Goal: Information Seeking & Learning: Learn about a topic

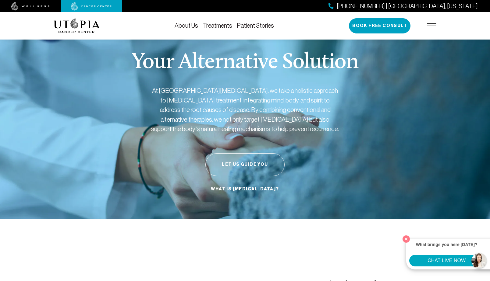
click at [430, 28] on img at bounding box center [431, 25] width 9 height 5
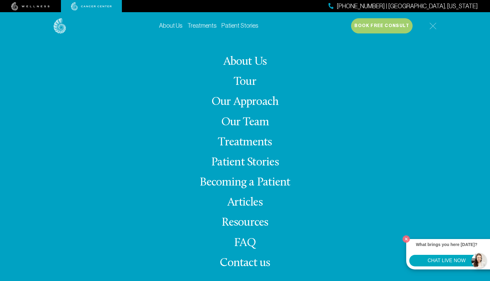
click at [239, 203] on link "Articles" at bounding box center [244, 203] width 35 height 12
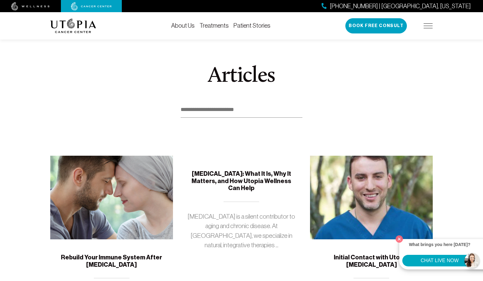
click at [115, 188] on img at bounding box center [111, 198] width 123 height 84
click at [104, 192] on img at bounding box center [111, 198] width 123 height 84
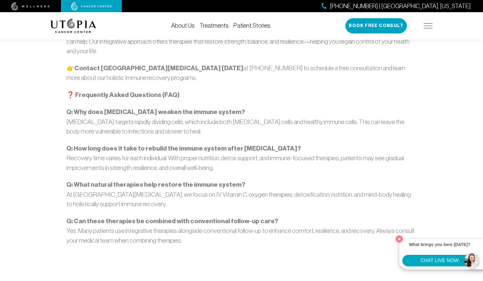
scroll to position [789, 0]
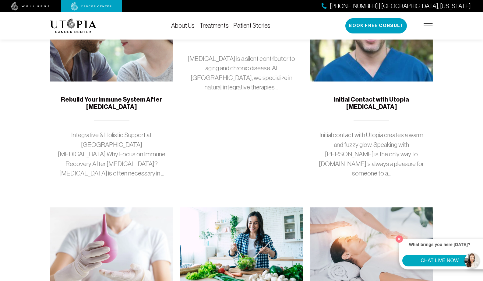
scroll to position [158, 0]
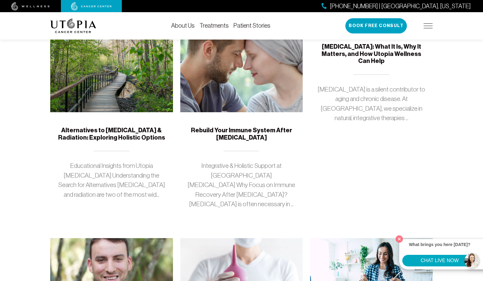
scroll to position [128, 0]
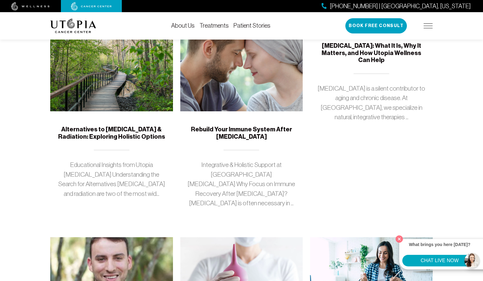
click at [105, 85] on img at bounding box center [111, 70] width 123 height 84
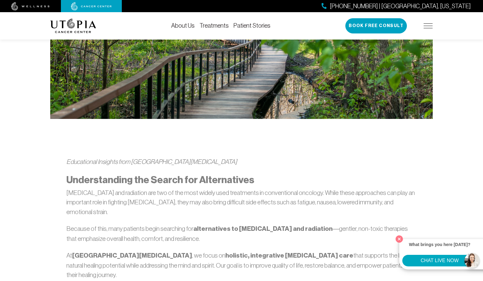
scroll to position [245, 0]
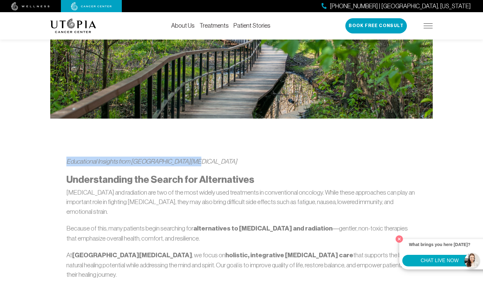
drag, startPoint x: 67, startPoint y: 140, endPoint x: 188, endPoint y: 139, distance: 120.9
click at [188, 157] on p "Educational Insights from Utopia Cancer Center" at bounding box center [241, 162] width 350 height 10
copy em "Educational Insights from Utopia Cancer Center"
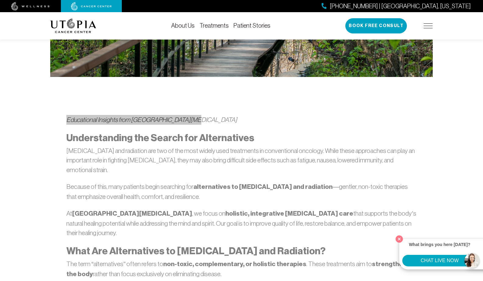
scroll to position [286, 0]
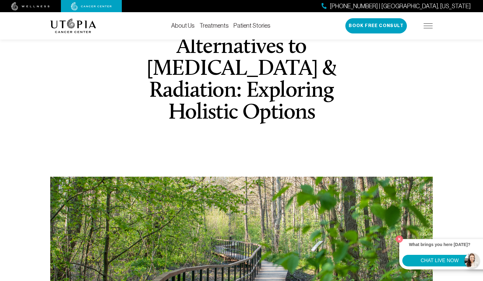
scroll to position [0, 0]
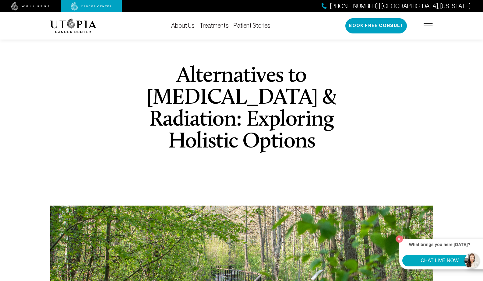
click at [428, 24] on img at bounding box center [428, 25] width 9 height 5
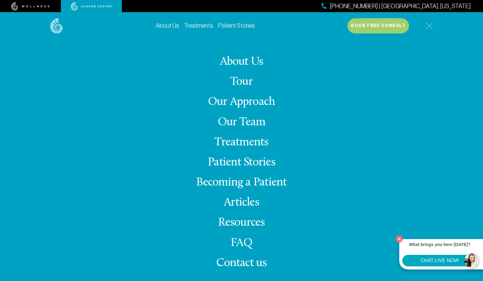
scroll to position [3, 0]
click at [240, 203] on link "Articles" at bounding box center [241, 203] width 35 height 12
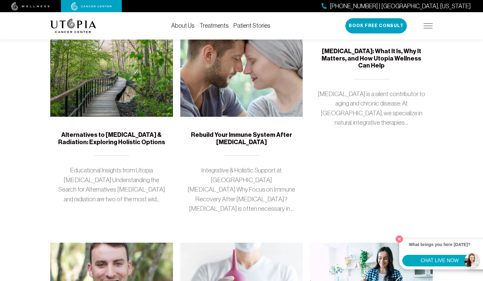
scroll to position [124, 0]
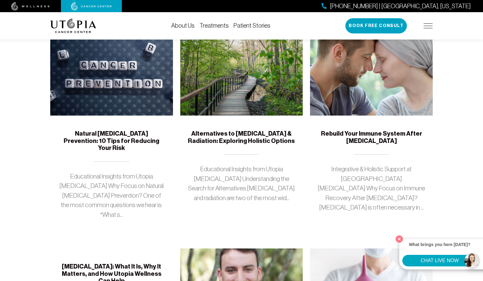
click at [220, 26] on link "Treatments" at bounding box center [213, 25] width 29 height 7
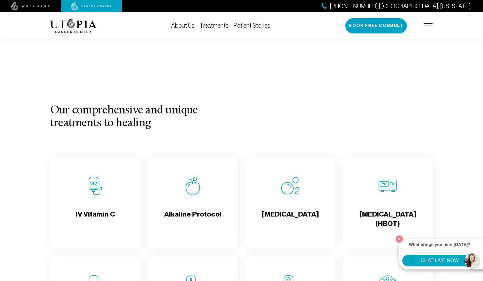
scroll to position [520, 0]
click at [93, 212] on h4 "IV Vitamin C" at bounding box center [95, 220] width 39 height 20
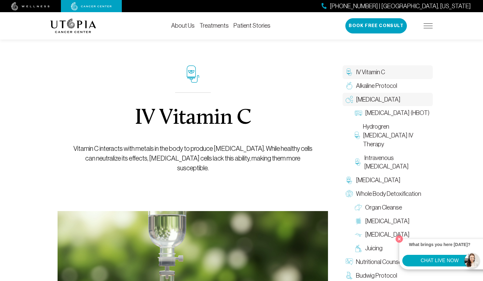
click at [374, 99] on span "[MEDICAL_DATA]" at bounding box center [378, 99] width 44 height 9
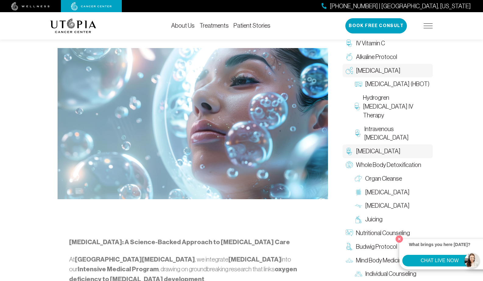
scroll to position [160, 0]
click at [369, 164] on span "Whole Body Detoxification" at bounding box center [388, 165] width 65 height 9
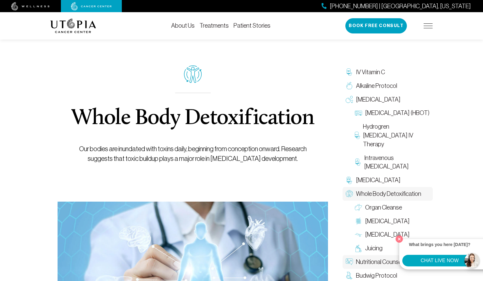
click at [370, 261] on span "Nutritional Counseling" at bounding box center [383, 262] width 54 height 9
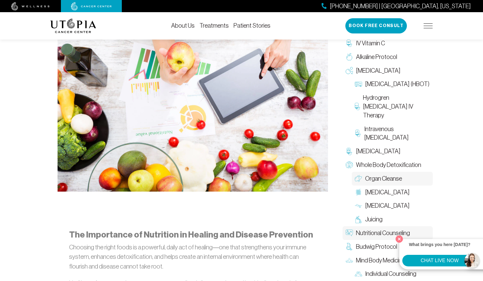
scroll to position [207, 0]
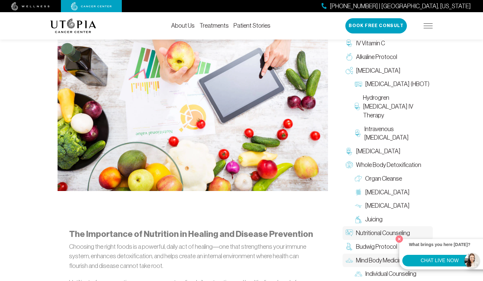
click at [376, 259] on span "Mind Body Medicine" at bounding box center [380, 260] width 49 height 9
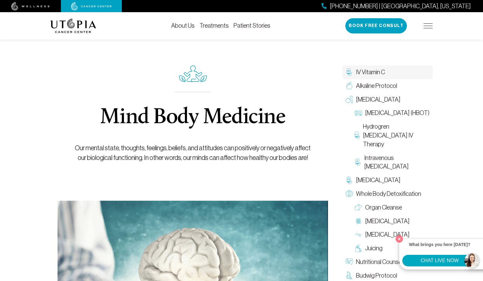
click at [374, 70] on span "IV Vitamin C" at bounding box center [370, 72] width 29 height 9
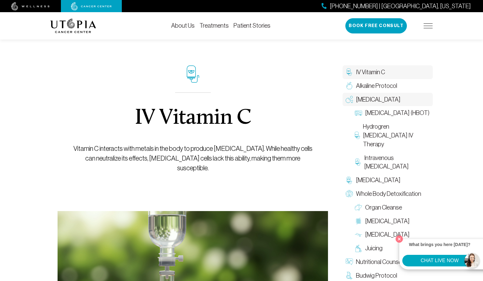
click at [378, 102] on span "[MEDICAL_DATA]" at bounding box center [378, 99] width 44 height 9
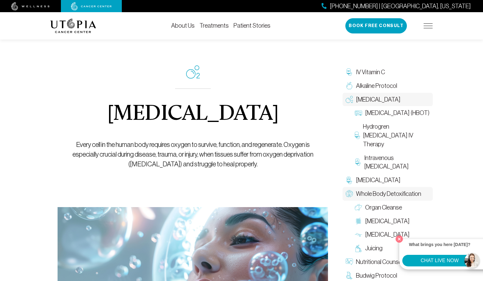
click at [382, 191] on span "Whole Body Detoxification" at bounding box center [388, 194] width 65 height 9
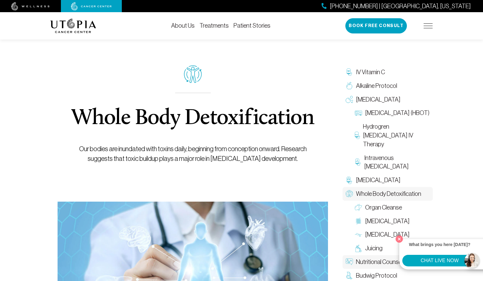
click at [367, 264] on span "Nutritional Counseling" at bounding box center [383, 262] width 54 height 9
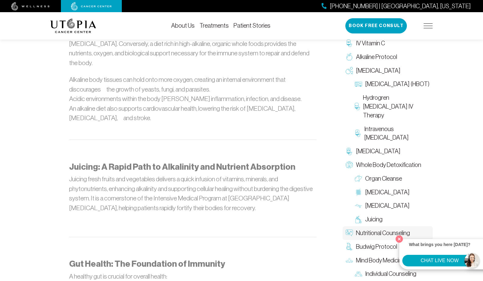
scroll to position [579, 0]
click at [370, 260] on span "Mind Body Medicine" at bounding box center [380, 260] width 49 height 9
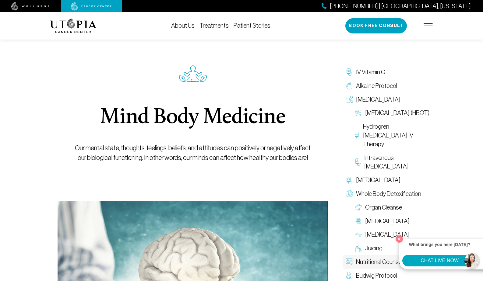
click at [370, 260] on span "Nutritional Counseling" at bounding box center [383, 262] width 54 height 9
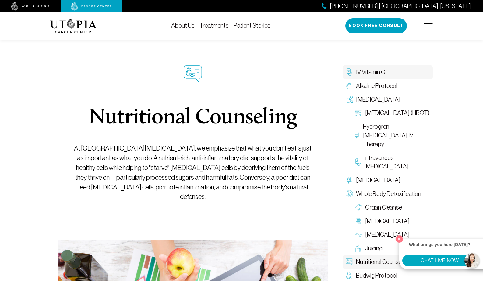
click at [372, 73] on span "IV Vitamin C" at bounding box center [370, 72] width 29 height 9
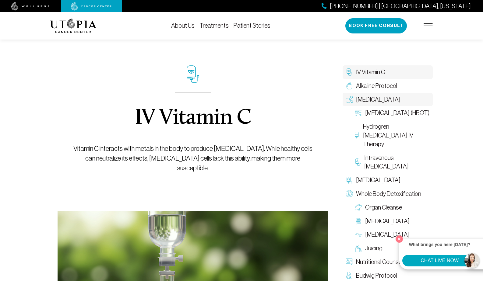
click at [377, 101] on span "[MEDICAL_DATA]" at bounding box center [378, 99] width 44 height 9
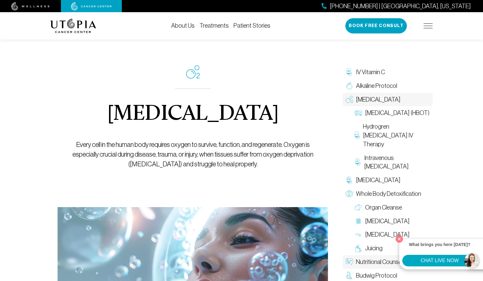
click at [371, 261] on span "Nutritional Counseling" at bounding box center [383, 262] width 54 height 9
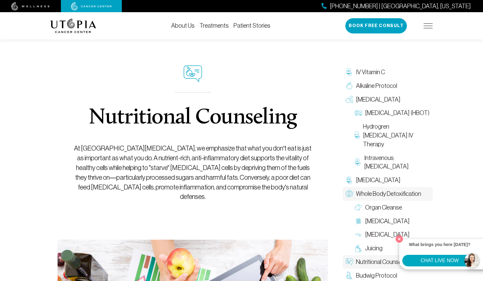
click at [388, 194] on span "Whole Body Detoxification" at bounding box center [388, 194] width 65 height 9
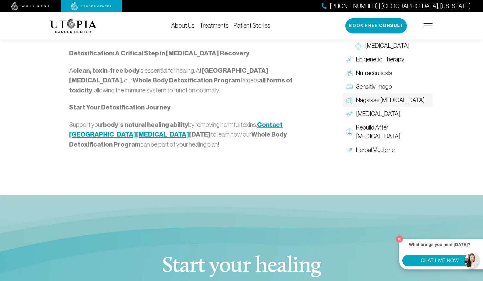
scroll to position [782, 0]
click at [373, 23] on span "Mind Body Medicine" at bounding box center [380, 19] width 49 height 9
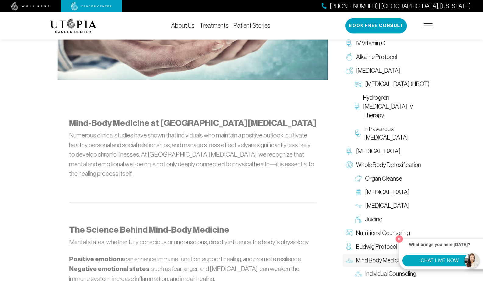
scroll to position [280, 0]
